Goal: Task Accomplishment & Management: Manage account settings

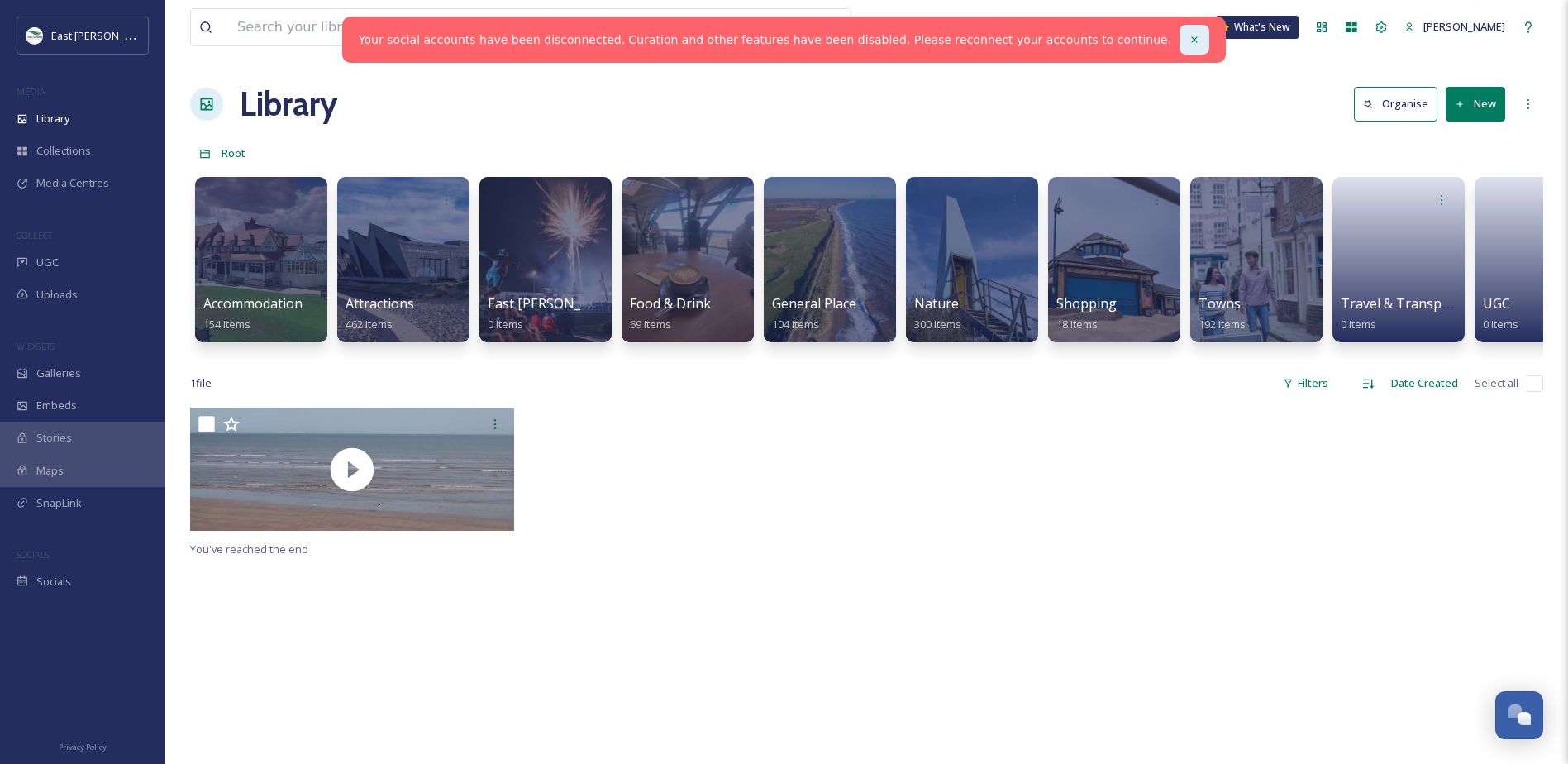
click at [1192, 37] on icon at bounding box center [1194, 39] width 6 height 6
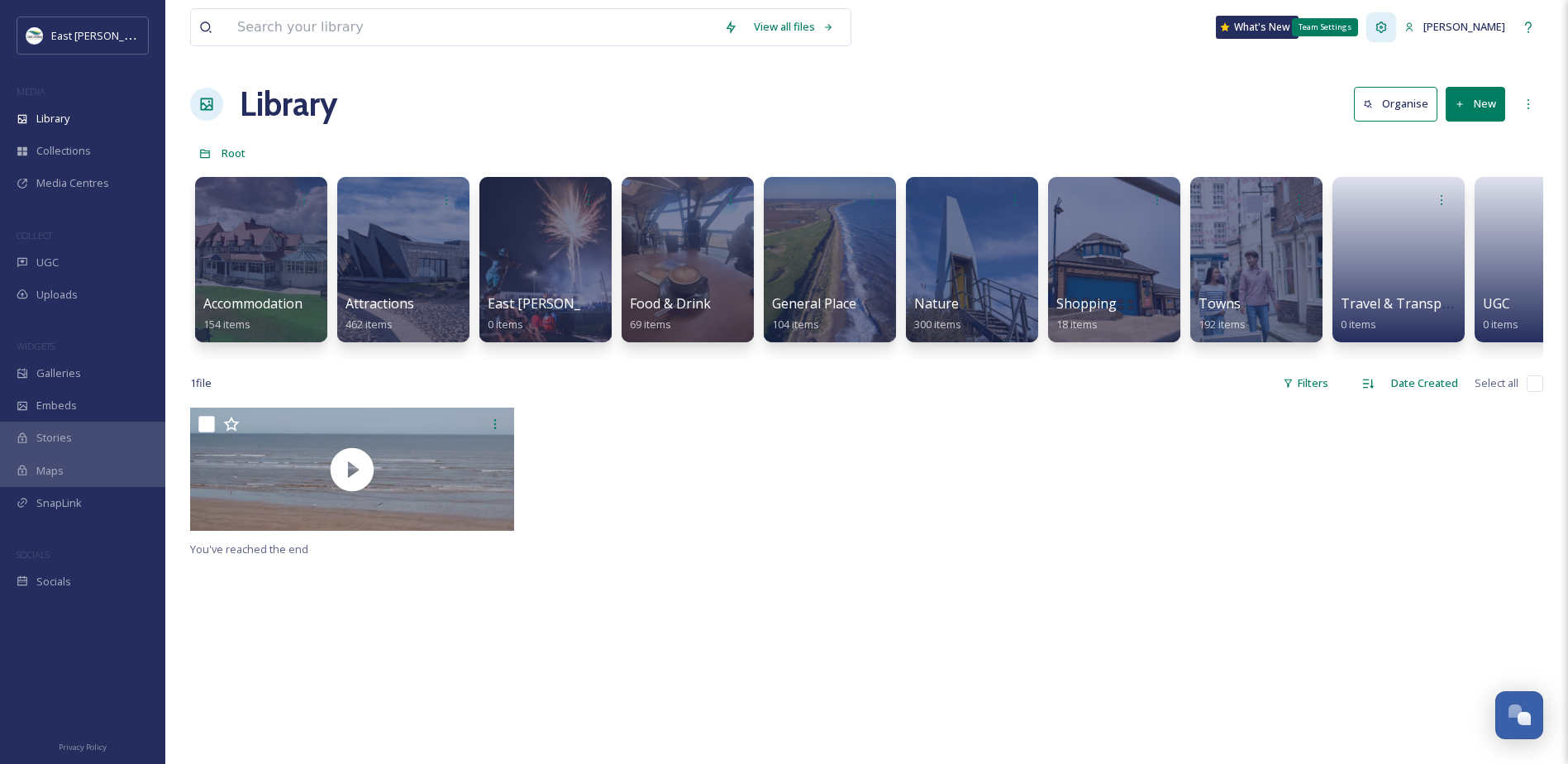
click at [1263, 31] on div "Team Settings" at bounding box center [1381, 27] width 30 height 30
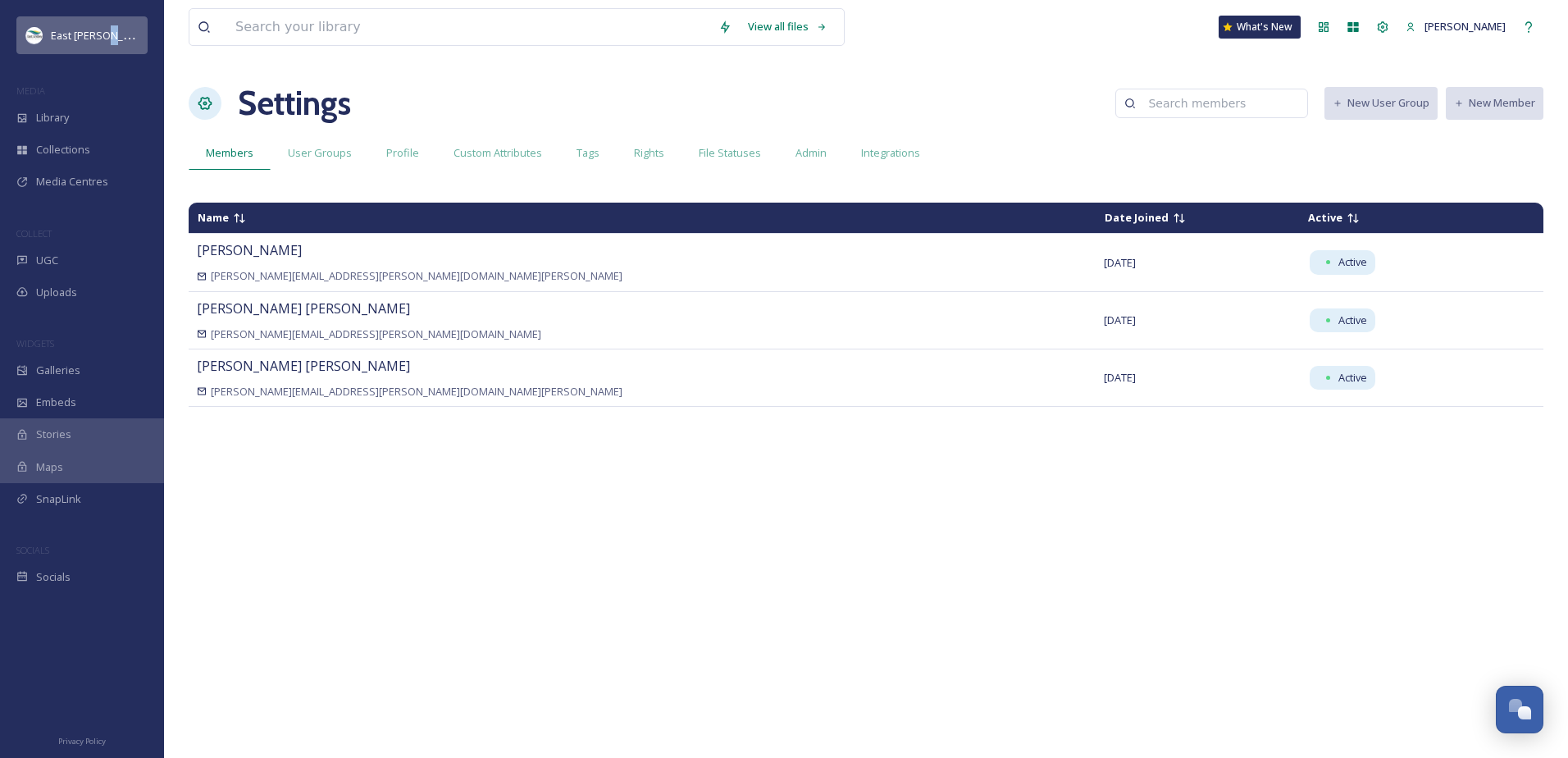
click at [109, 46] on div "East [PERSON_NAME] District Council" at bounding box center [82, 35] width 131 height 38
click at [50, 262] on span "UGC" at bounding box center [47, 260] width 22 height 16
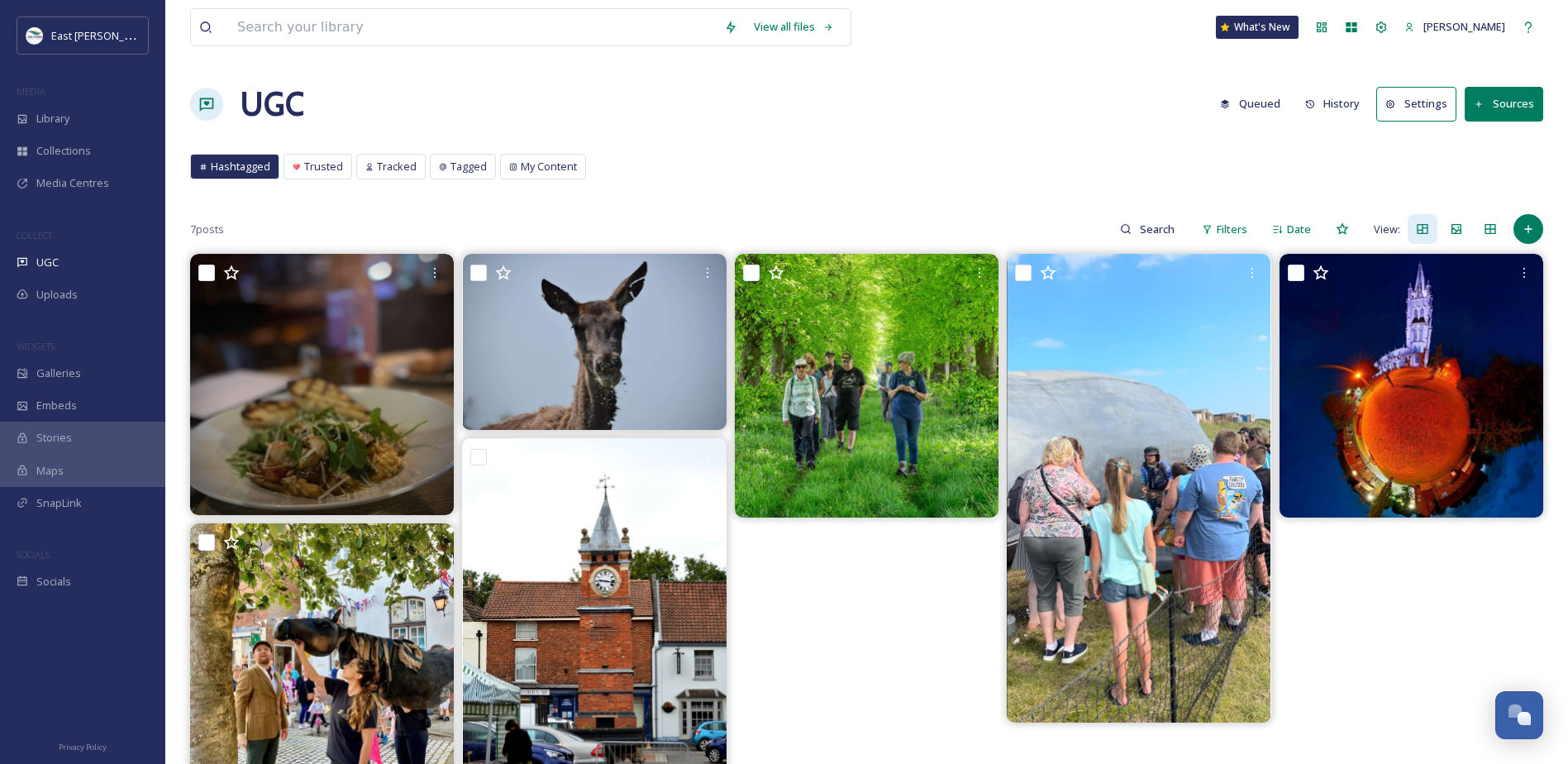
click at [1263, 101] on button "Settings" at bounding box center [1417, 103] width 80 height 34
